Goal: Task Accomplishment & Management: Manage account settings

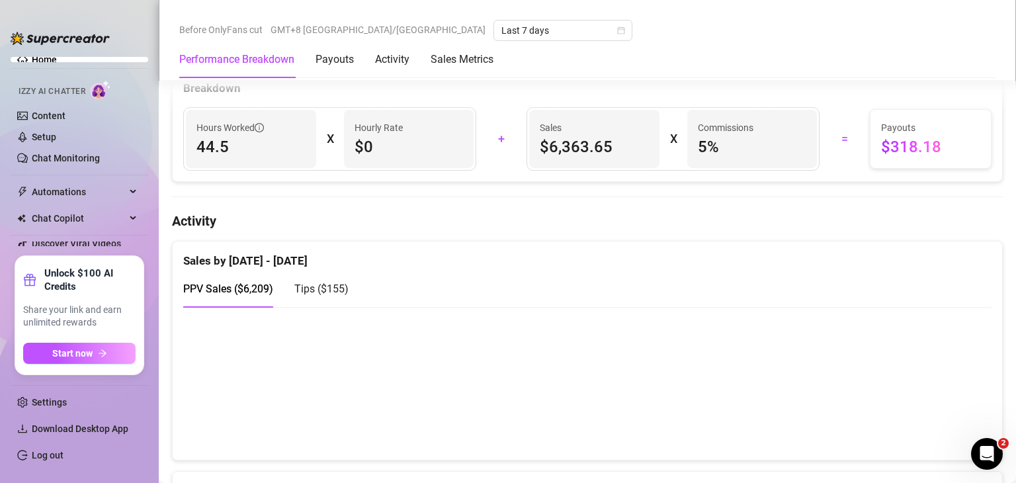
scroll to position [538, 0]
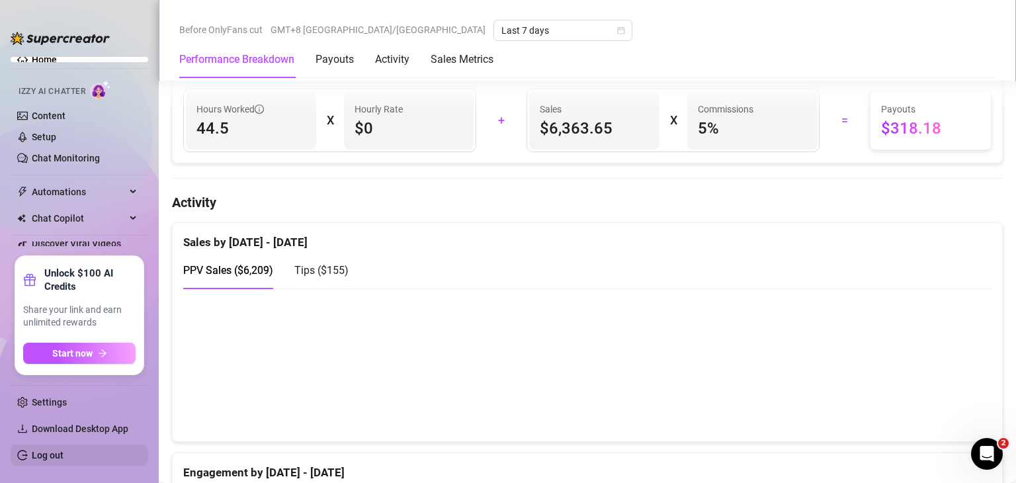
click at [64, 459] on link "Log out" at bounding box center [48, 455] width 32 height 11
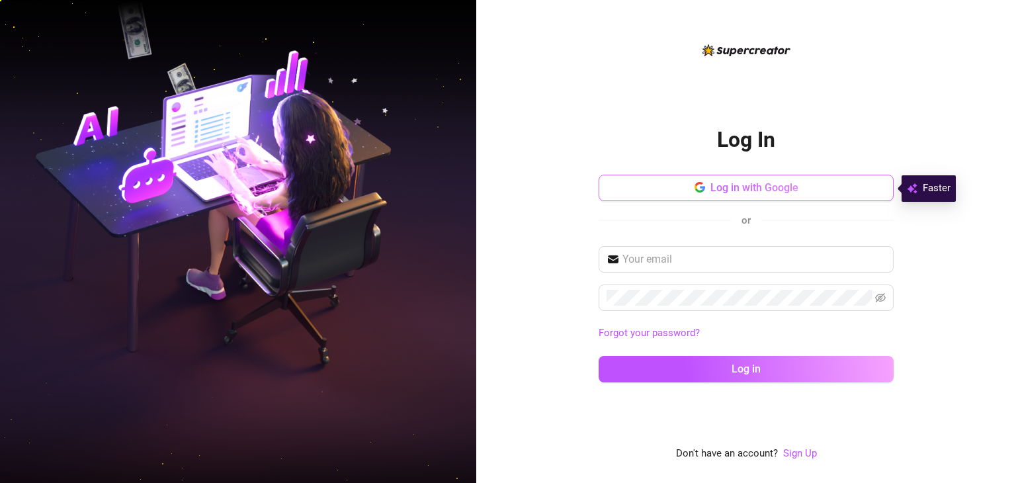
click at [696, 193] on span "button" at bounding box center [700, 187] width 11 height 13
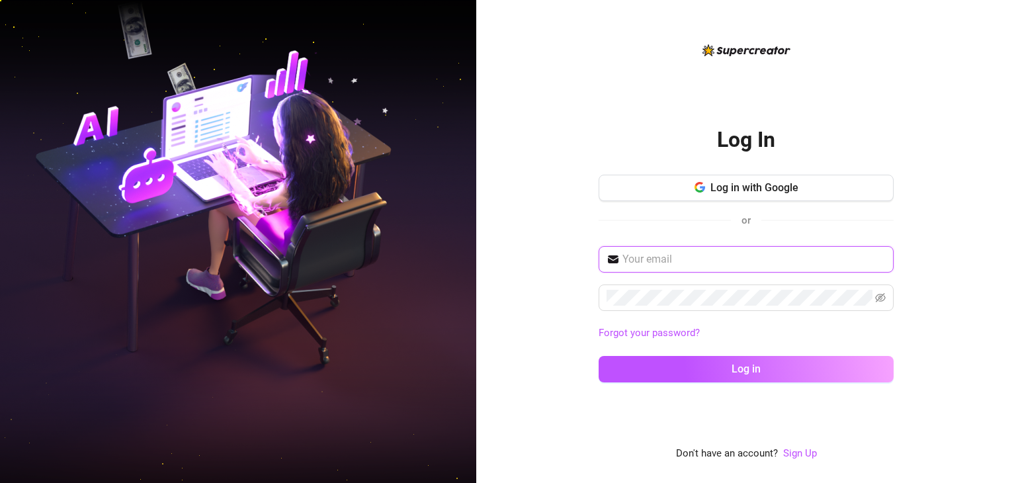
click at [744, 257] on input "text" at bounding box center [753, 259] width 263 height 16
type input "[EMAIL_ADDRESS][DOMAIN_NAME]"
click at [599, 356] on button "Log in" at bounding box center [746, 369] width 295 height 26
